Goal: Share content: Share content

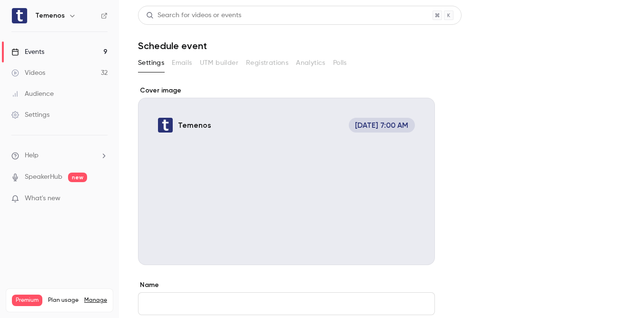
click at [65, 57] on link "Events 9" at bounding box center [59, 51] width 119 height 21
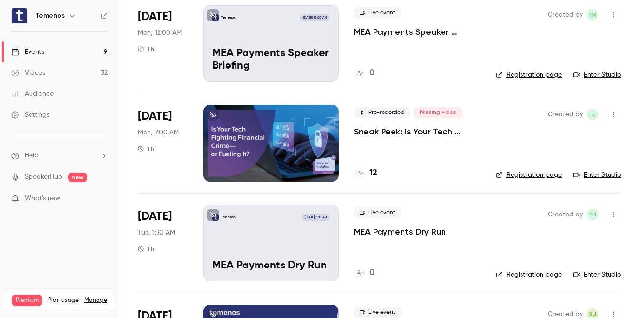
scroll to position [77, 0]
click at [314, 128] on div at bounding box center [271, 142] width 136 height 76
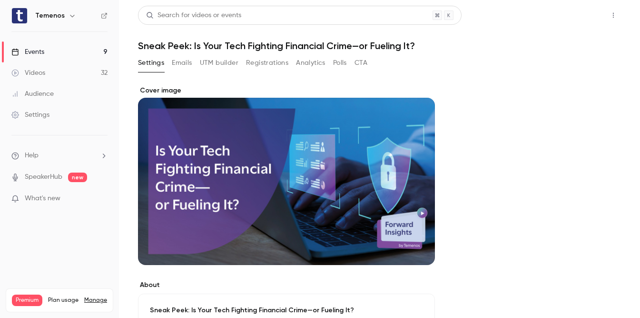
click at [573, 20] on button "Share" at bounding box center [580, 15] width 38 height 19
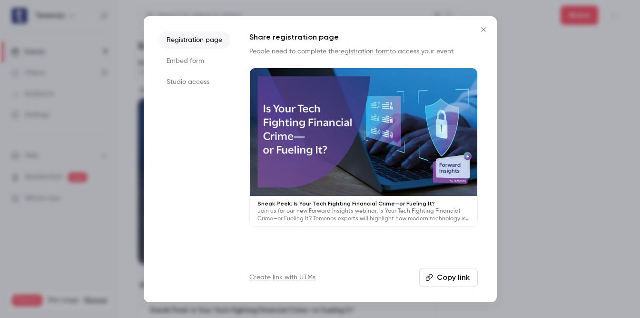
click at [203, 82] on li "Studio access" at bounding box center [194, 81] width 71 height 17
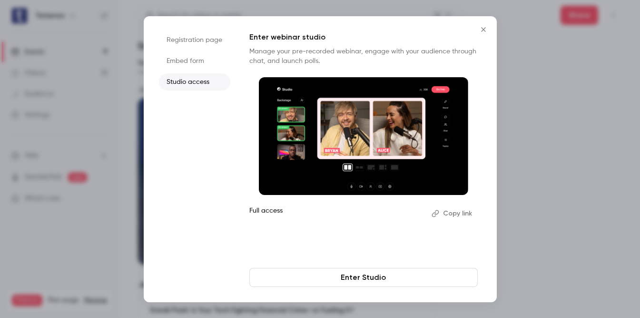
click at [206, 66] on li "Embed form" at bounding box center [194, 60] width 71 height 17
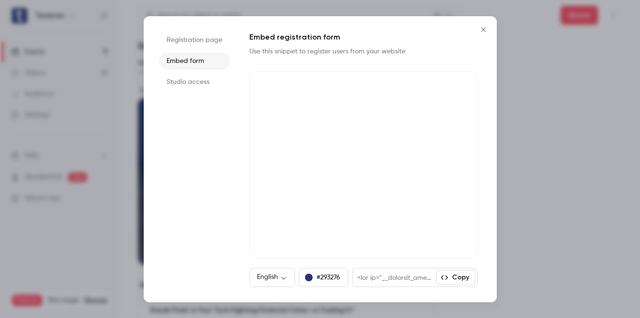
click at [209, 47] on li "Registration page" at bounding box center [194, 39] width 71 height 17
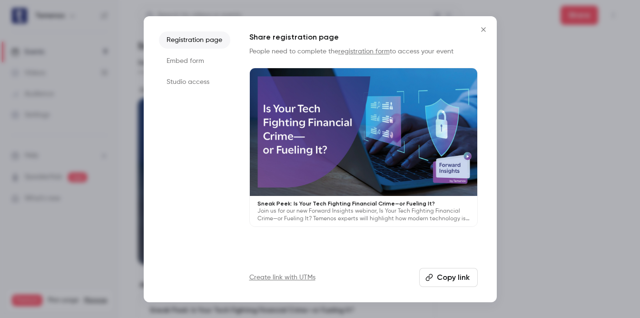
click at [188, 50] on ul "Registration page Embed form Studio access" at bounding box center [194, 158] width 71 height 255
click at [190, 65] on li "Embed form" at bounding box center [194, 60] width 71 height 17
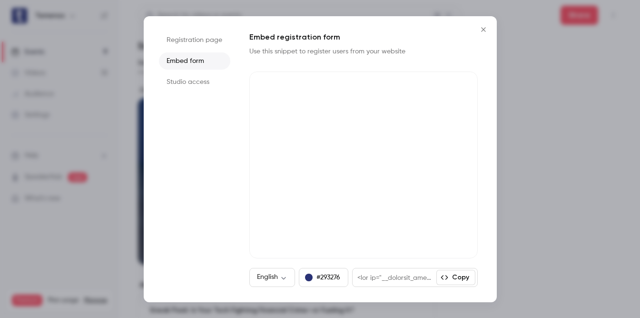
click at [190, 81] on li "Studio access" at bounding box center [194, 81] width 71 height 17
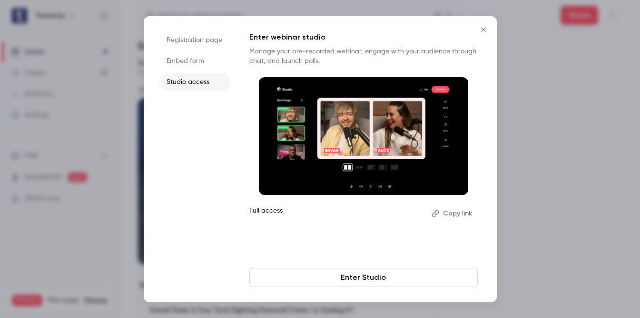
click at [460, 212] on button "Copy link" at bounding box center [453, 213] width 50 height 15
drag, startPoint x: 485, startPoint y: 27, endPoint x: 531, endPoint y: 10, distance: 49.7
click at [485, 27] on icon "Close" at bounding box center [483, 30] width 11 height 8
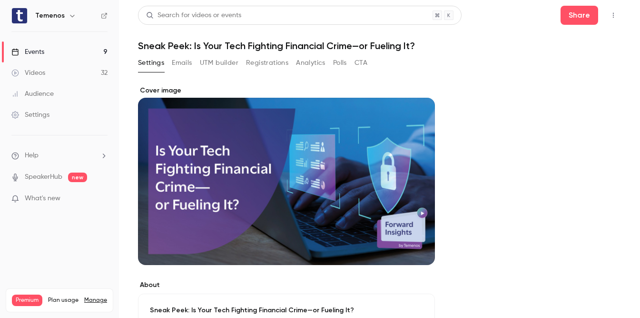
click at [387, 43] on h1 "Sneak Peek: Is Your Tech Fighting Financial Crime—or Fueling It?" at bounding box center [379, 45] width 483 height 11
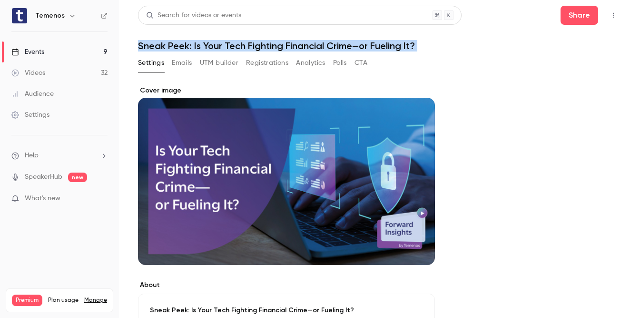
click at [387, 43] on h1 "Sneak Peek: Is Your Tech Fighting Financial Crime—or Fueling It?" at bounding box center [379, 45] width 483 height 11
copy div "Sneak Peek: Is Your Tech Fighting Financial Crime—or Fueling It? Settings Email…"
click at [561, 20] on button "Share" at bounding box center [580, 15] width 38 height 19
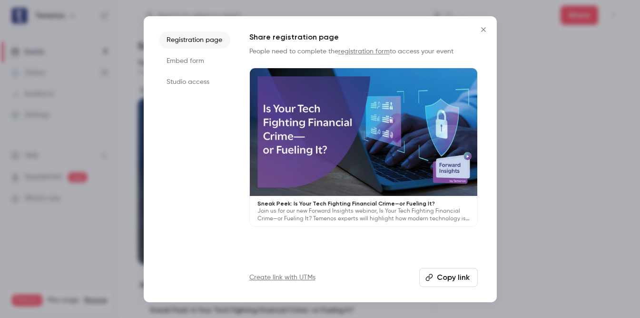
click at [209, 86] on li "Studio access" at bounding box center [194, 81] width 71 height 17
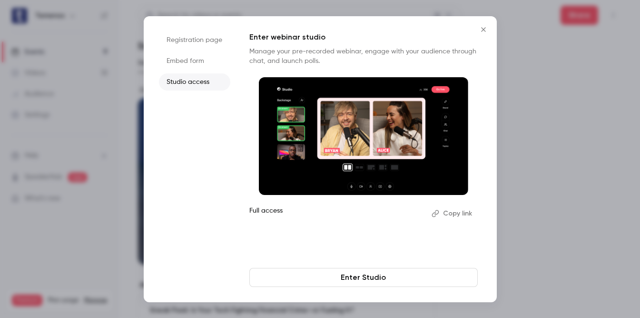
click at [461, 216] on button "Copy link" at bounding box center [453, 213] width 50 height 15
click at [483, 30] on icon "Close" at bounding box center [483, 30] width 11 height 8
